Goal: Obtain resource: Obtain resource

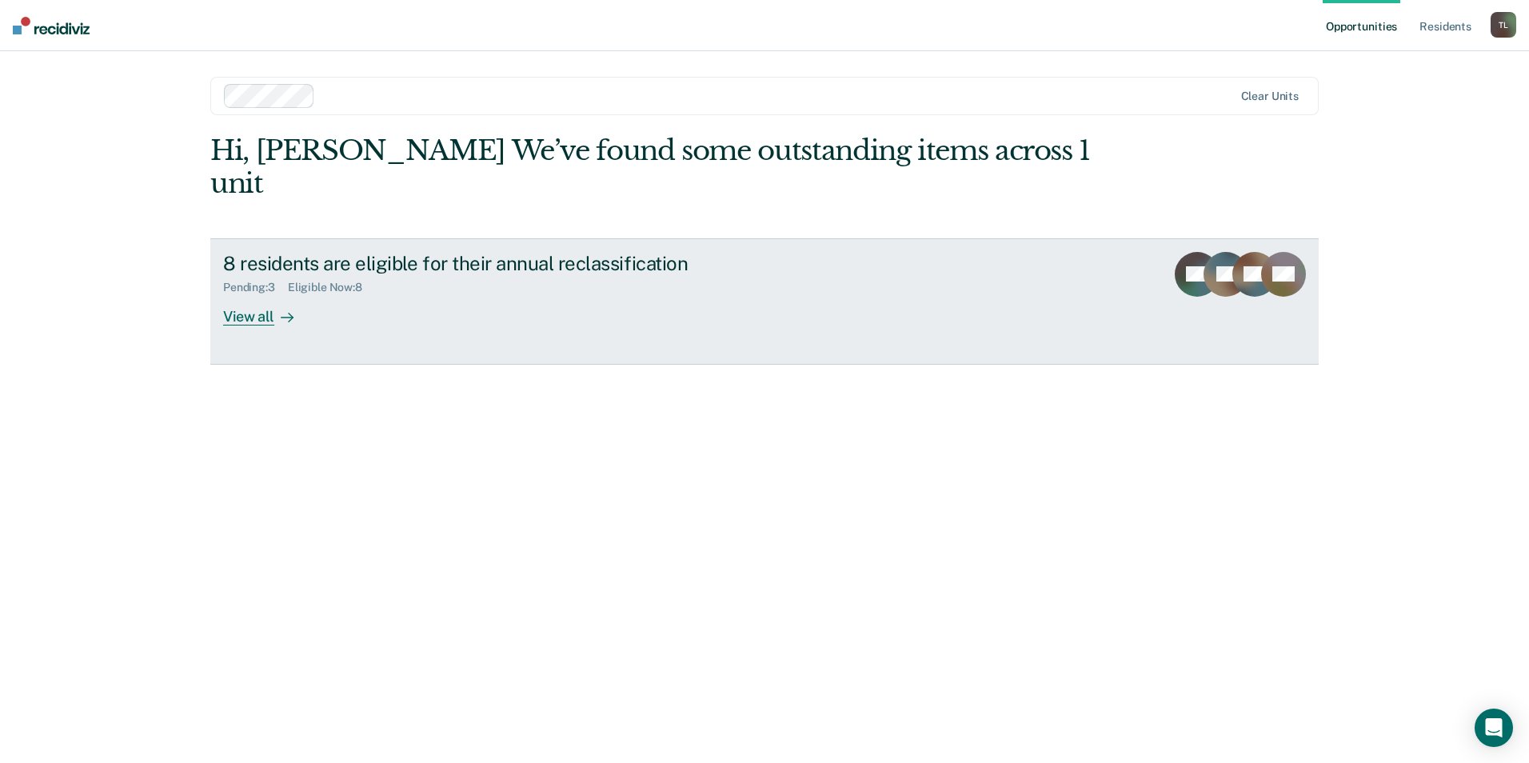
click at [236, 294] on div "View all" at bounding box center [268, 309] width 90 height 31
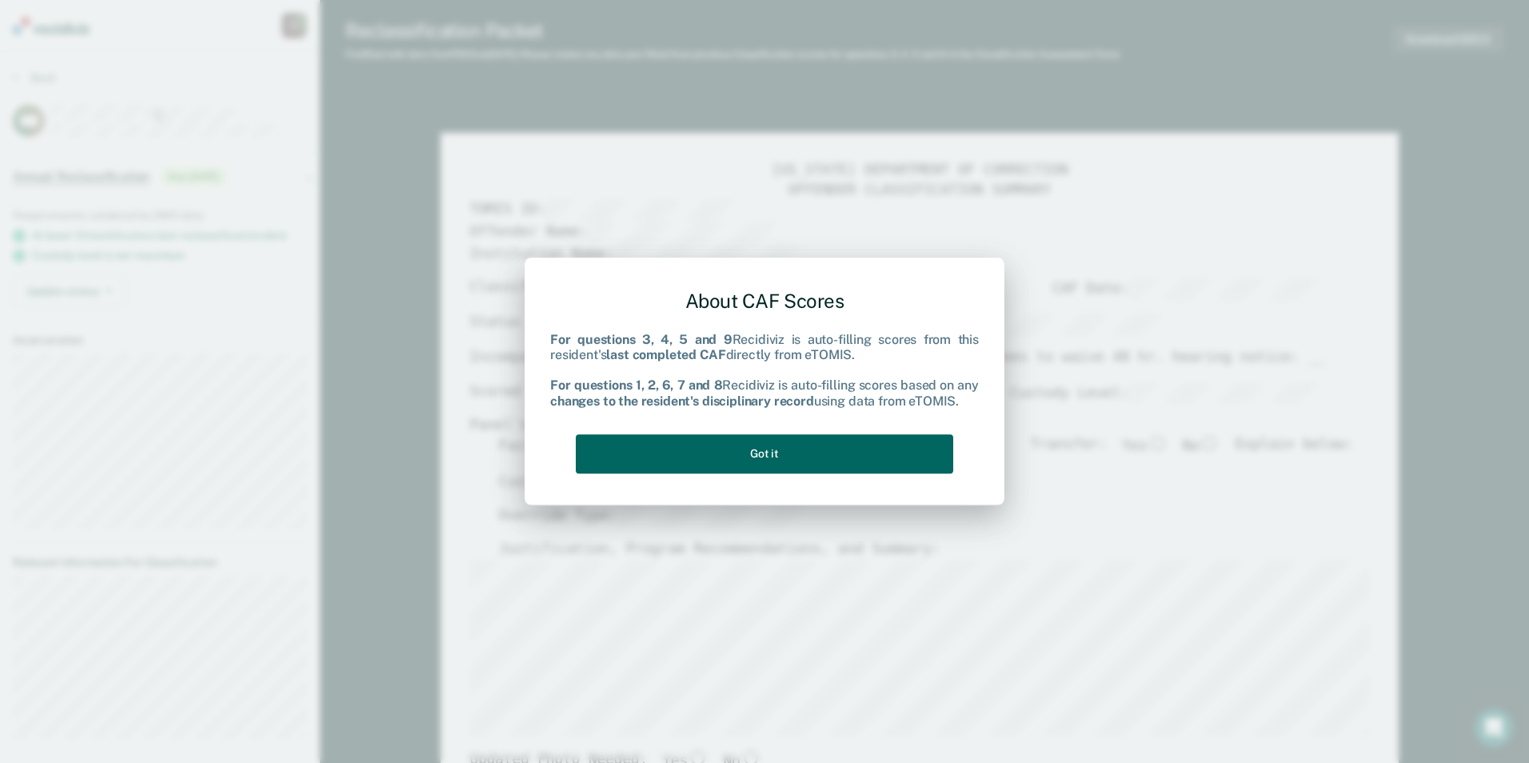
click at [749, 446] on button "Got it" at bounding box center [764, 453] width 377 height 39
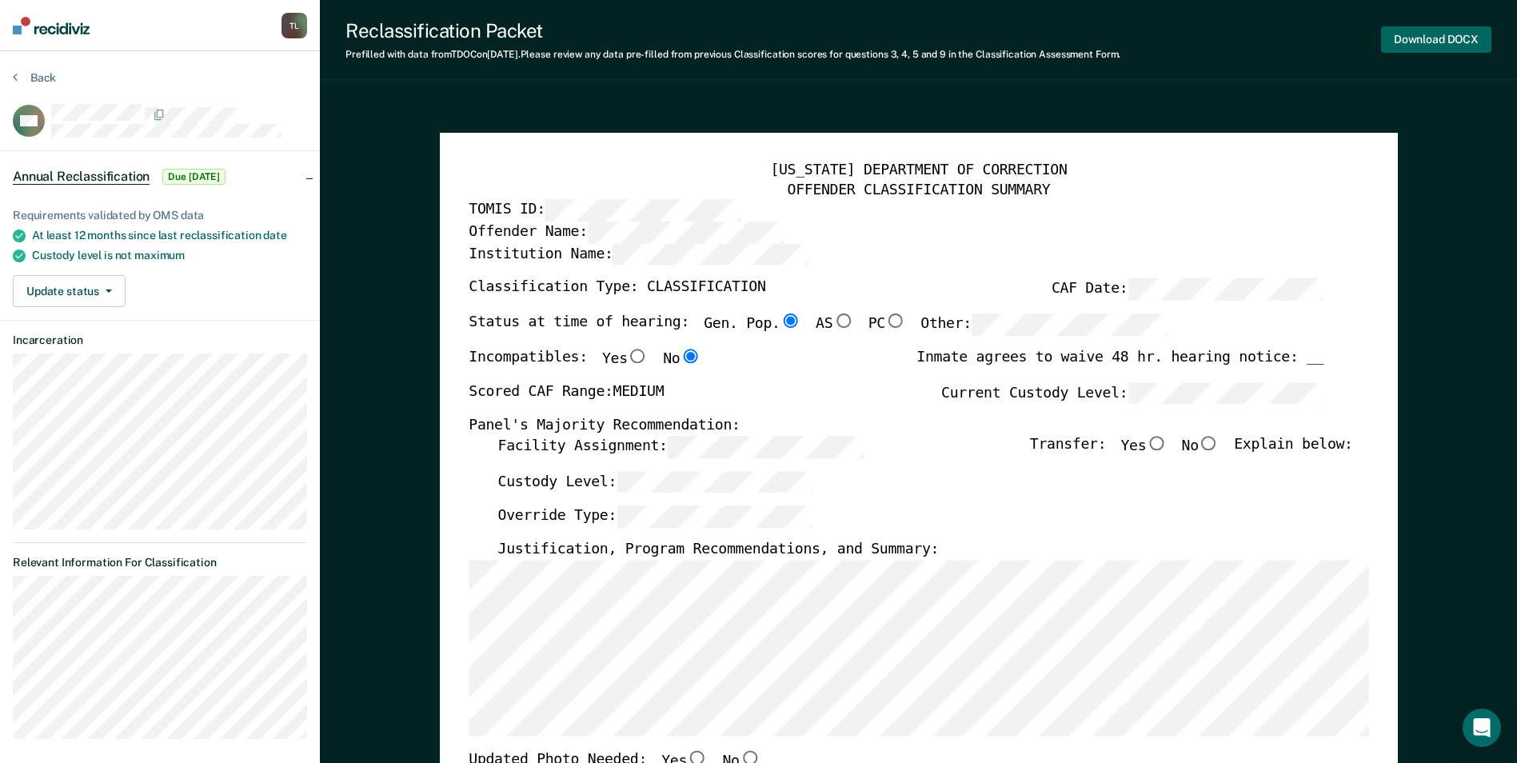
click at [1441, 39] on button "Download DOCX" at bounding box center [1436, 39] width 110 height 26
type textarea "x"
